Goal: Task Accomplishment & Management: Use online tool/utility

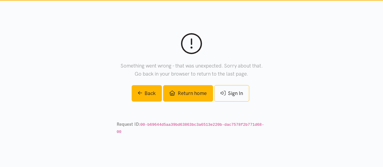
click at [181, 94] on link "Return home" at bounding box center [188, 93] width 50 height 16
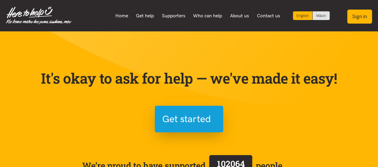
click at [358, 21] on button "Sign in" at bounding box center [359, 17] width 25 height 14
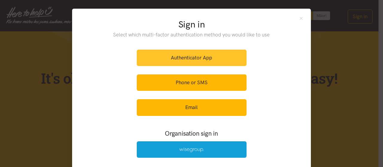
click at [216, 59] on link "Authenticator App" at bounding box center [192, 58] width 110 height 16
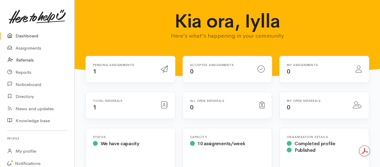
click at [27, 58] on link "Referrals" at bounding box center [37, 60] width 74 height 12
click at [48, 47] on link "Assignments" at bounding box center [37, 48] width 74 height 12
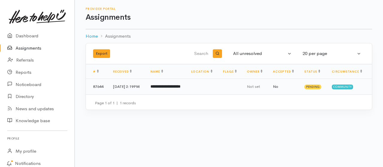
click at [162, 94] on td "**********" at bounding box center [166, 87] width 41 height 16
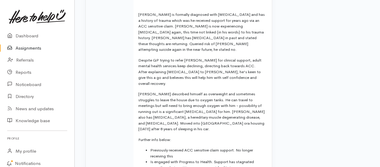
scroll to position [299, 0]
